Goal: Information Seeking & Learning: Compare options

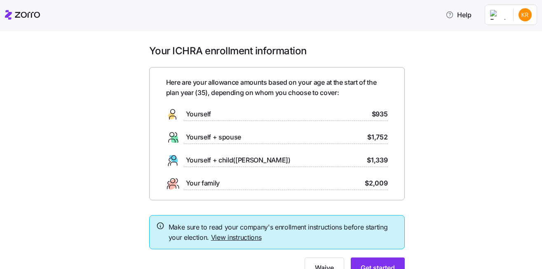
click at [192, 114] on span "Yourself" at bounding box center [198, 114] width 25 height 10
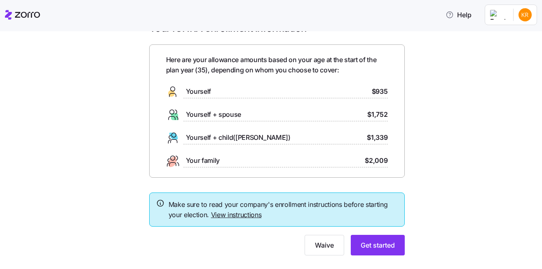
scroll to position [24, 0]
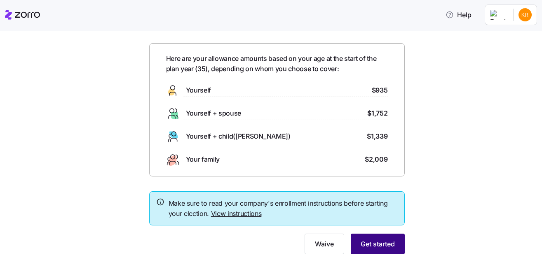
click at [374, 247] on span "Get started" at bounding box center [377, 244] width 34 height 10
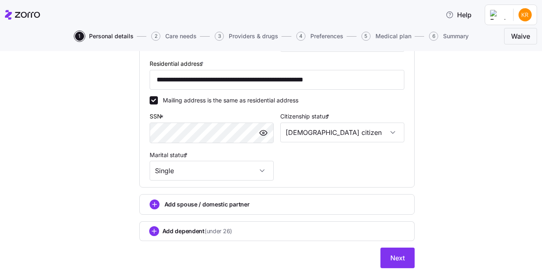
scroll to position [301, 0]
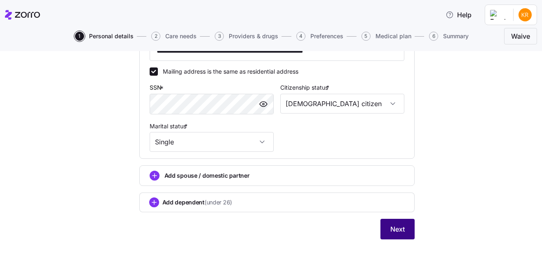
click at [402, 226] on span "Next" at bounding box center [397, 229] width 14 height 10
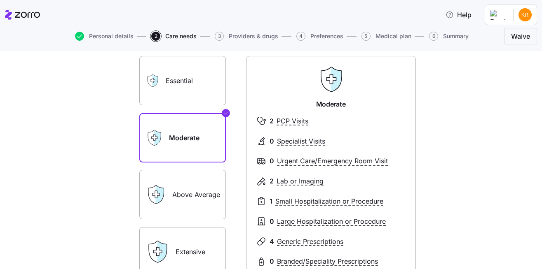
scroll to position [52, 0]
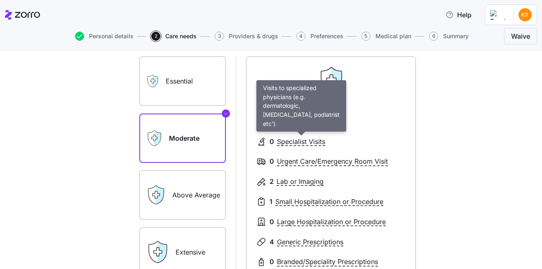
click at [288, 140] on span "Specialist Visits" at bounding box center [301, 142] width 48 height 10
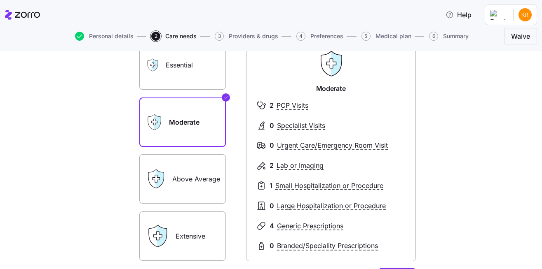
scroll to position [69, 0]
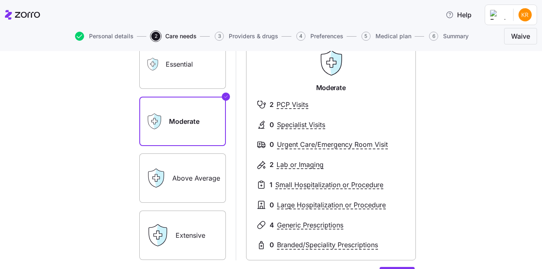
click at [203, 185] on label "Above Average" at bounding box center [182, 178] width 86 height 49
click at [0, 0] on input "Above Average" at bounding box center [0, 0] width 0 height 0
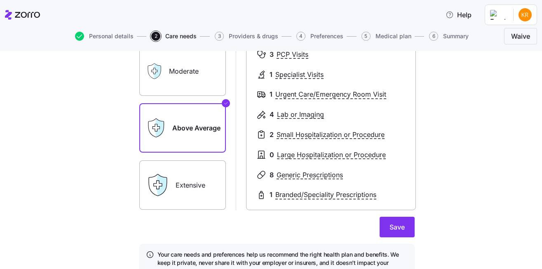
scroll to position [126, 0]
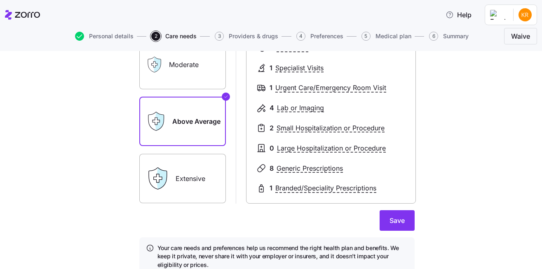
click at [197, 184] on label "Extensive" at bounding box center [182, 178] width 86 height 49
click at [0, 0] on input "Extensive" at bounding box center [0, 0] width 0 height 0
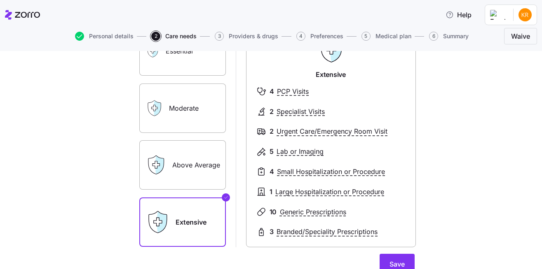
scroll to position [78, 0]
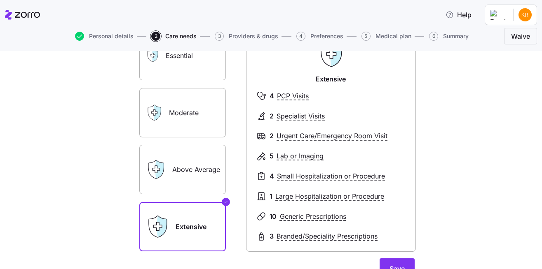
click at [195, 184] on label "Above Average" at bounding box center [182, 169] width 86 height 49
click at [0, 0] on input "Above Average" at bounding box center [0, 0] width 0 height 0
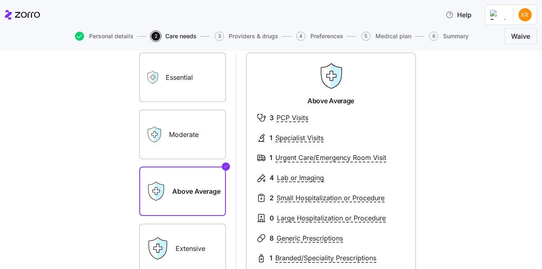
scroll to position [55, 0]
click at [193, 84] on label "Essential" at bounding box center [182, 78] width 86 height 49
click at [0, 0] on input "Essential" at bounding box center [0, 0] width 0 height 0
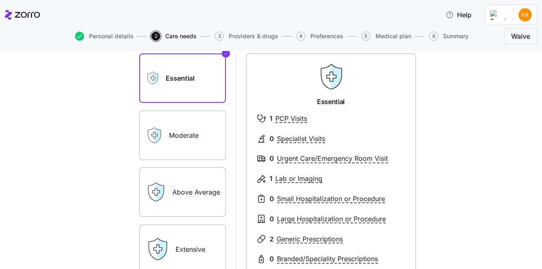
click at [180, 118] on label "Moderate" at bounding box center [182, 135] width 86 height 49
click at [0, 0] on input "Moderate" at bounding box center [0, 0] width 0 height 0
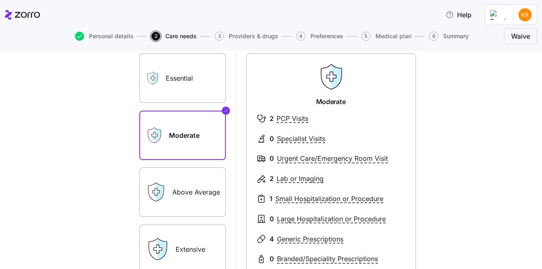
click at [183, 187] on label "Above Average" at bounding box center [182, 192] width 86 height 49
click at [0, 0] on input "Above Average" at bounding box center [0, 0] width 0 height 0
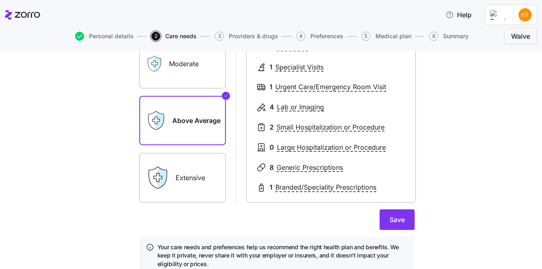
scroll to position [162, 0]
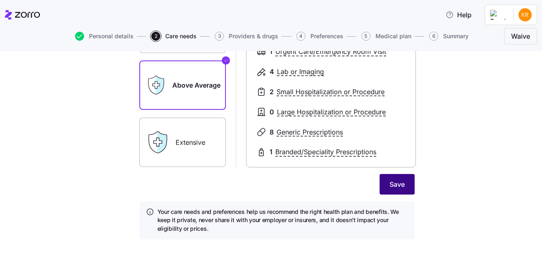
click at [399, 182] on span "Save" at bounding box center [396, 185] width 15 height 10
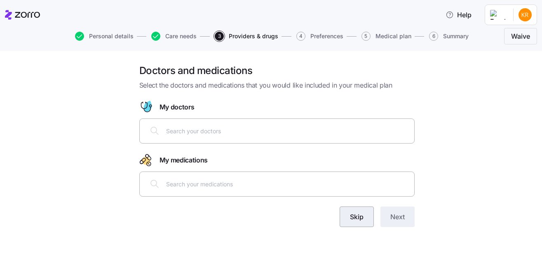
click at [364, 218] on button "Skip" at bounding box center [356, 217] width 34 height 21
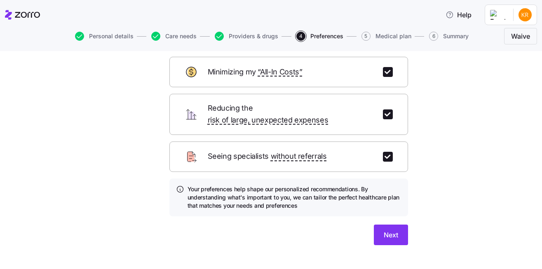
scroll to position [49, 0]
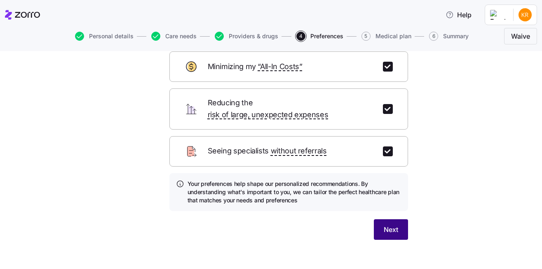
click at [392, 225] on span "Next" at bounding box center [390, 230] width 14 height 10
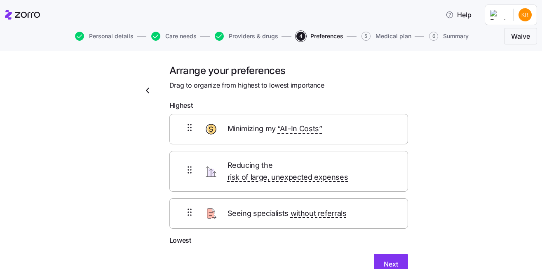
scroll to position [34, 0]
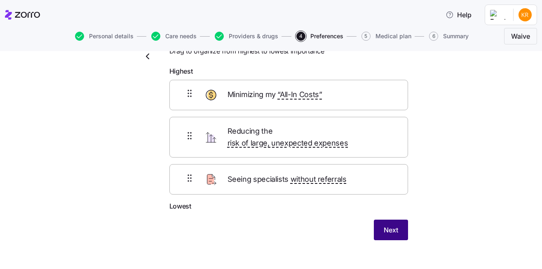
click at [399, 220] on button "Next" at bounding box center [391, 230] width 34 height 21
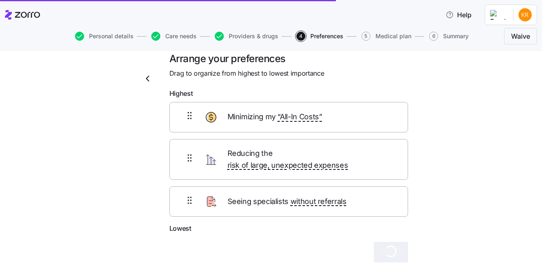
scroll to position [0, 0]
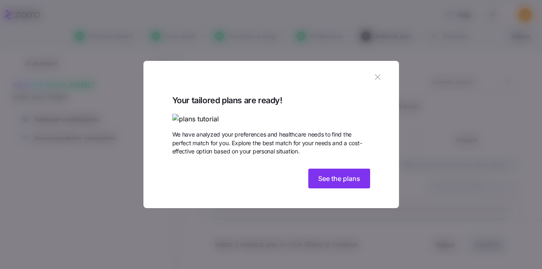
scroll to position [5, 0]
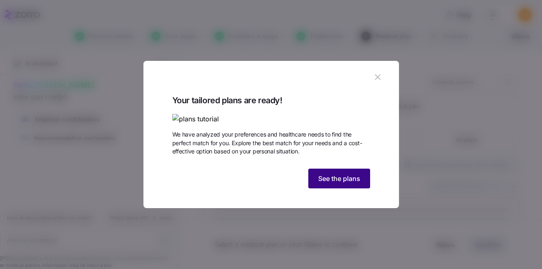
click at [339, 189] on button "See the plans" at bounding box center [339, 179] width 62 height 20
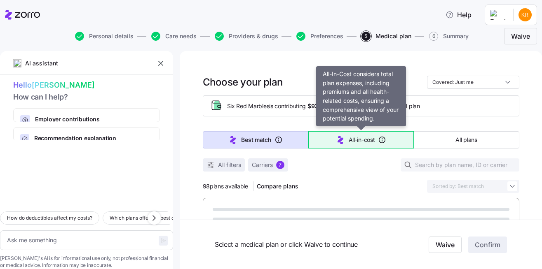
click at [365, 138] on span "All-in-cost" at bounding box center [361, 140] width 26 height 8
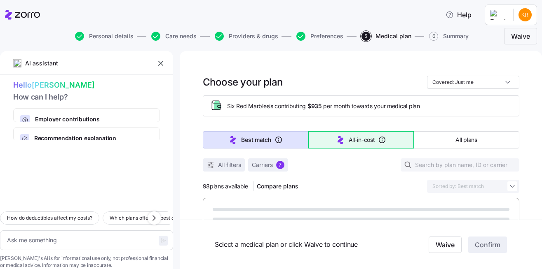
type textarea "x"
type input "Sorted by: All-in-cost"
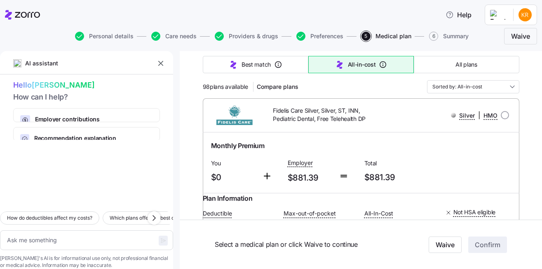
scroll to position [187, 0]
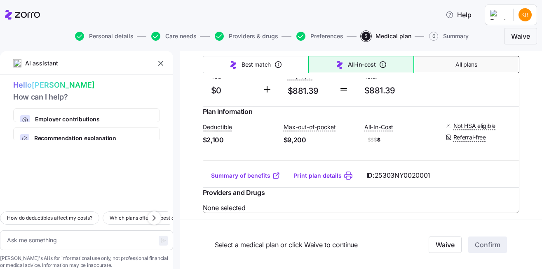
click at [450, 69] on button "All plans" at bounding box center [465, 64] width 105 height 17
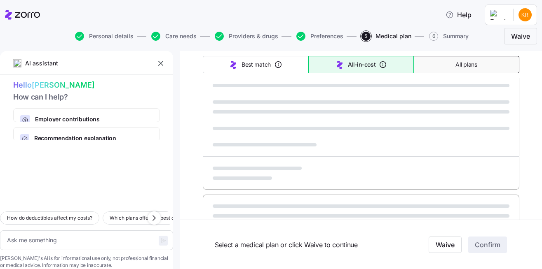
type textarea "x"
type input "Sorted by: Premium"
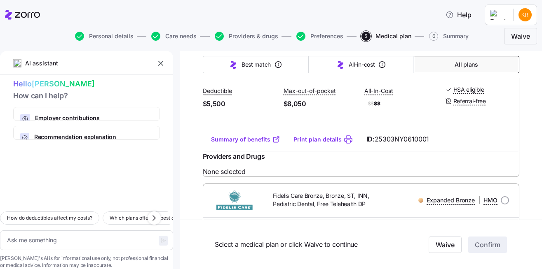
scroll to position [0, 0]
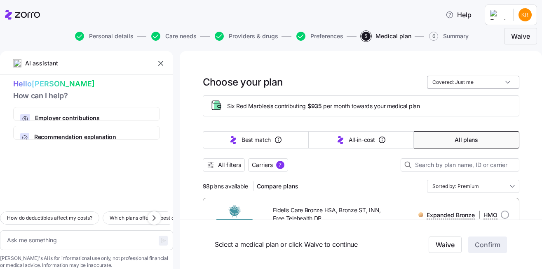
click at [454, 85] on input "Covered: Just me" at bounding box center [473, 82] width 92 height 13
click at [232, 158] on div at bounding box center [361, 156] width 316 height 5
click at [230, 164] on span "All filters" at bounding box center [229, 165] width 23 height 8
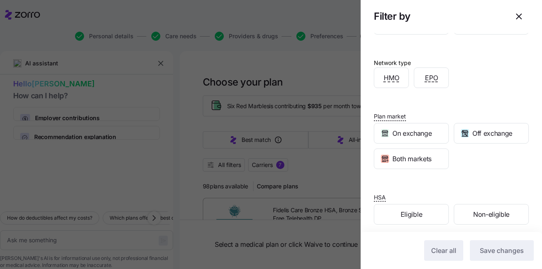
scroll to position [199, 0]
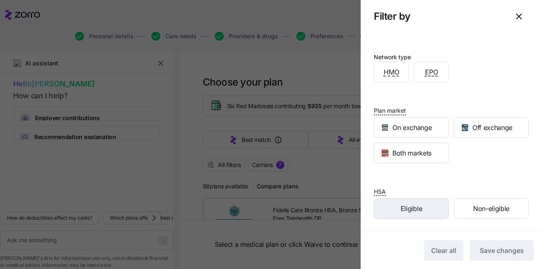
click at [431, 207] on div "Eligible" at bounding box center [411, 209] width 74 height 20
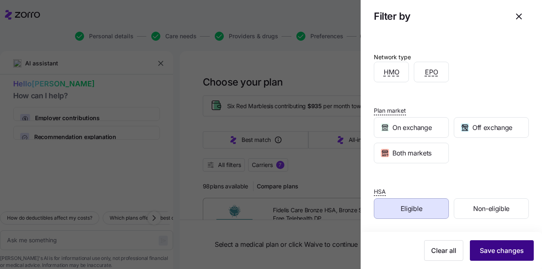
click at [502, 245] on button "Save changes" at bounding box center [501, 251] width 64 height 21
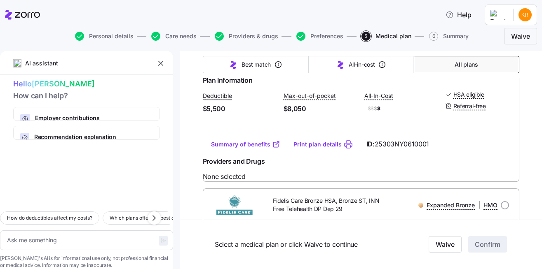
scroll to position [282, 0]
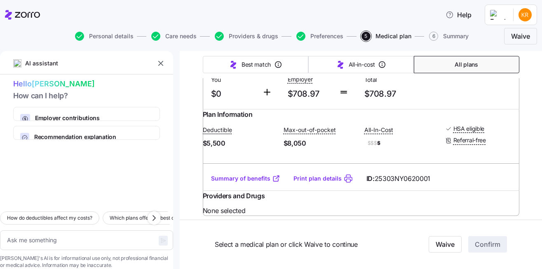
click at [355, 154] on div "Deductible $5,500 Max-out-of-pocket $8,050 All-In-Cost $$$ $ HSA eligible Refer…" at bounding box center [361, 137] width 316 height 34
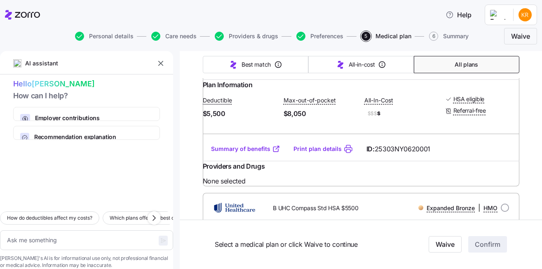
scroll to position [428, 0]
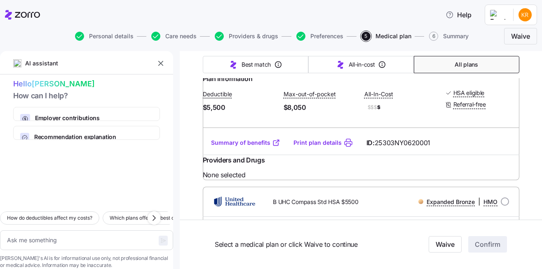
click at [257, 147] on link "Summary of benefits" at bounding box center [245, 143] width 69 height 8
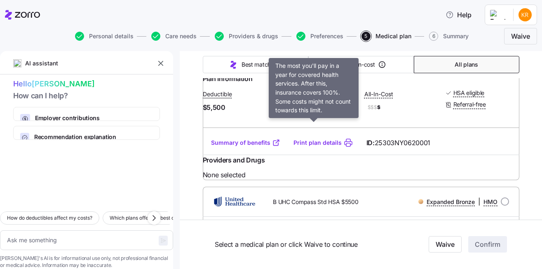
scroll to position [0, 0]
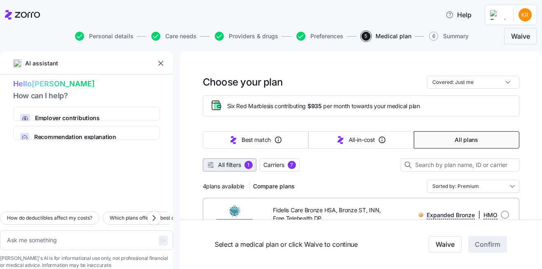
click at [243, 161] on button "All filters 1" at bounding box center [230, 165] width 54 height 13
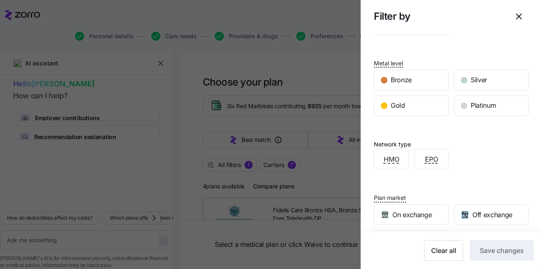
scroll to position [199, 0]
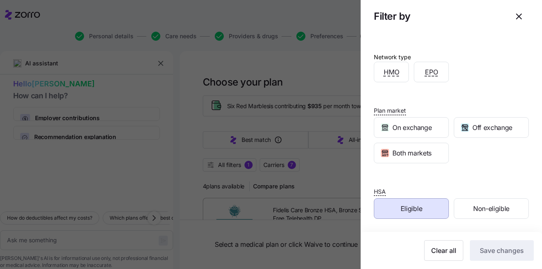
click at [421, 208] on div "Eligible" at bounding box center [411, 209] width 74 height 20
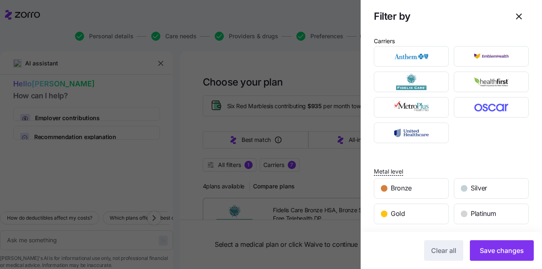
scroll to position [0, 0]
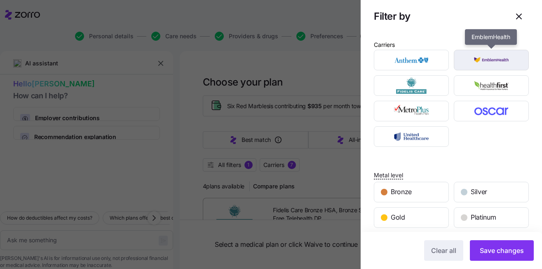
click at [493, 67] on img "button" at bounding box center [491, 60] width 61 height 16
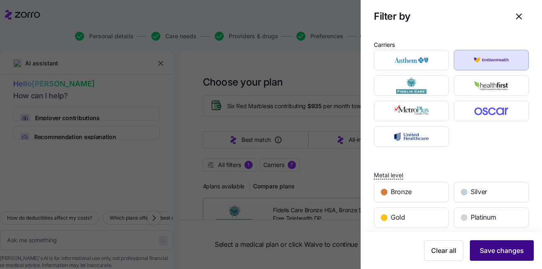
click at [491, 256] on button "Save changes" at bounding box center [501, 251] width 64 height 21
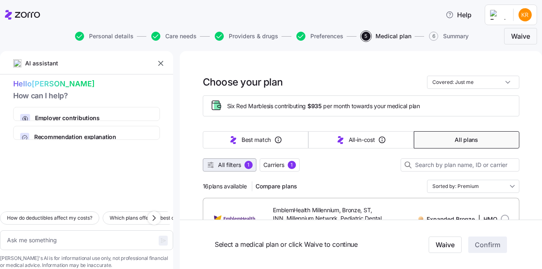
click at [240, 167] on span "All filters" at bounding box center [229, 165] width 23 height 8
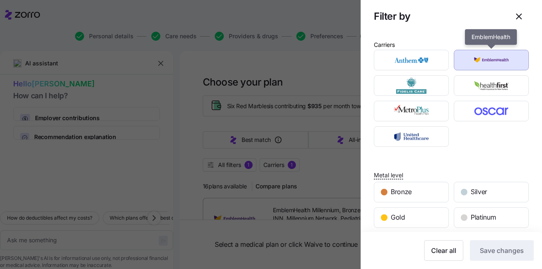
click at [467, 67] on img "button" at bounding box center [491, 60] width 61 height 16
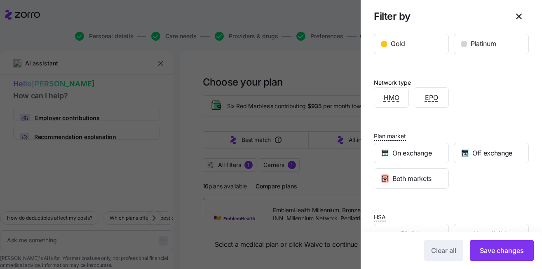
scroll to position [199, 0]
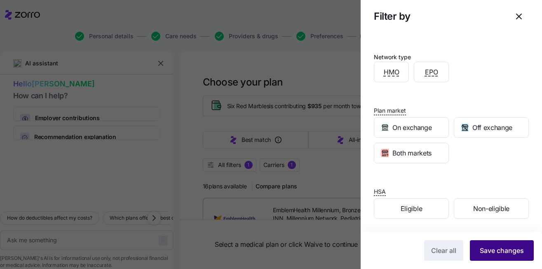
click at [508, 258] on button "Save changes" at bounding box center [501, 251] width 64 height 21
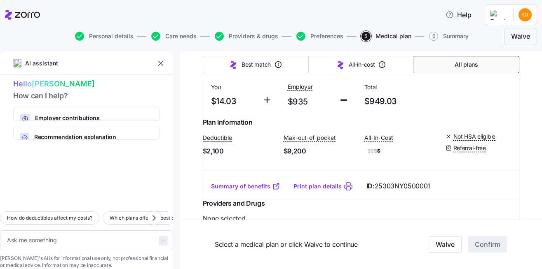
scroll to position [4690, 0]
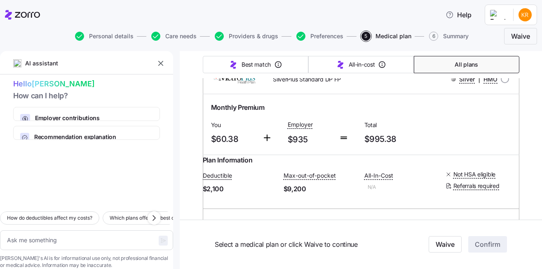
scroll to position [5940, 0]
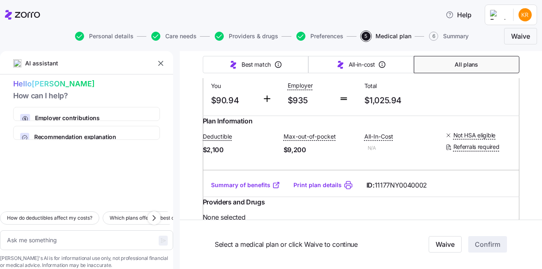
scroll to position [6174, 0]
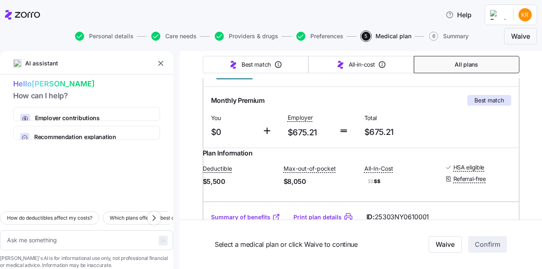
scroll to position [0, 0]
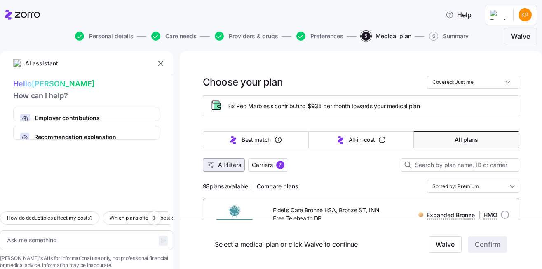
click at [232, 162] on span "All filters" at bounding box center [229, 165] width 23 height 8
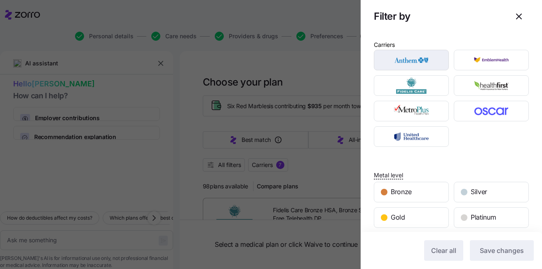
click at [419, 58] on img "button" at bounding box center [411, 60] width 61 height 16
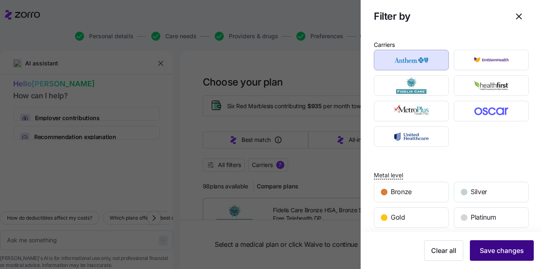
click at [512, 256] on button "Save changes" at bounding box center [501, 251] width 64 height 21
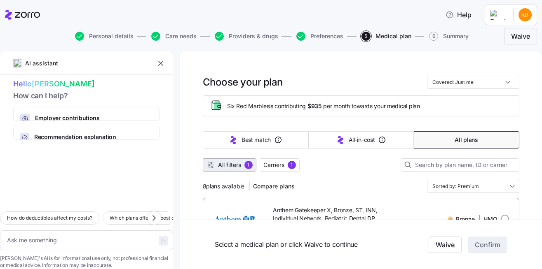
click at [241, 163] on span "All filters" at bounding box center [229, 165] width 23 height 8
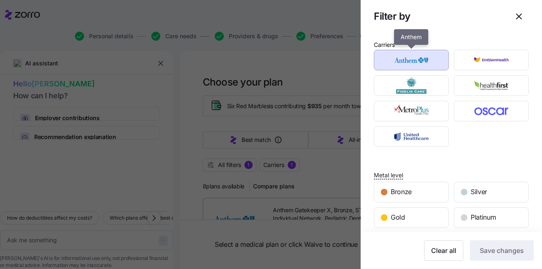
click at [413, 58] on img "button" at bounding box center [411, 60] width 61 height 16
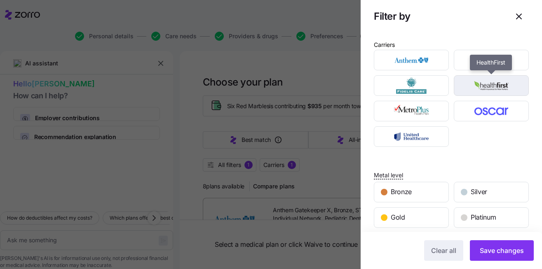
click at [493, 87] on img "button" at bounding box center [491, 85] width 61 height 16
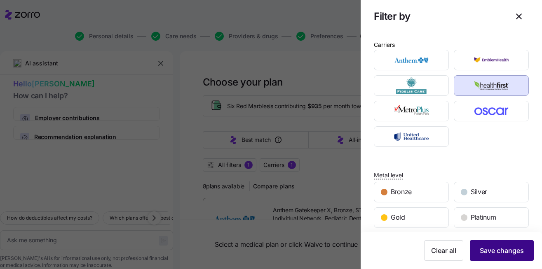
drag, startPoint x: 496, startPoint y: 257, endPoint x: 480, endPoint y: 254, distance: 16.7
click at [496, 257] on button "Save changes" at bounding box center [501, 251] width 64 height 21
type textarea "x"
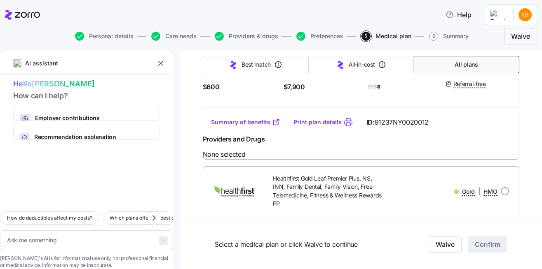
scroll to position [2681, 0]
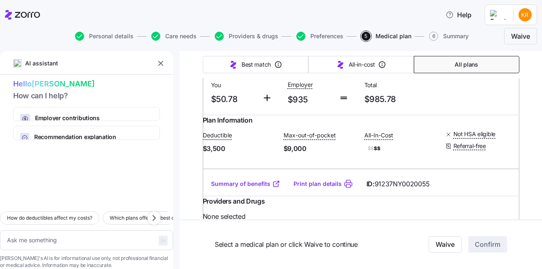
scroll to position [2201, 0]
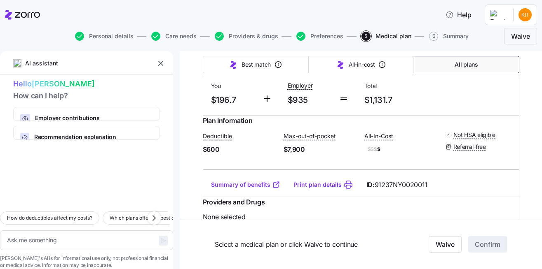
scroll to position [2428, 0]
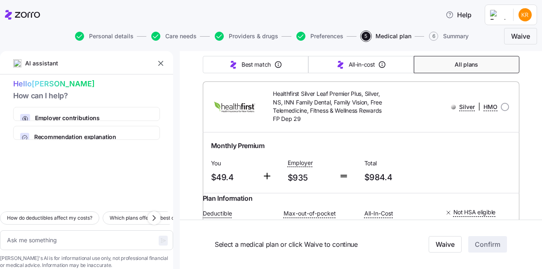
scroll to position [1928, 0]
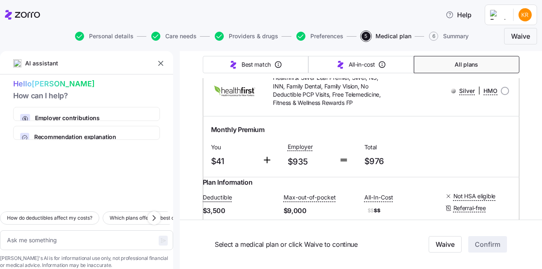
scroll to position [1700, 0]
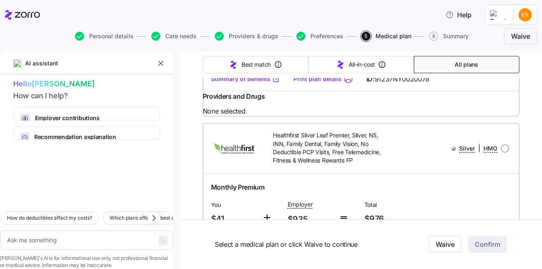
scroll to position [1632, 0]
